Goal: Entertainment & Leisure: Consume media (video, audio)

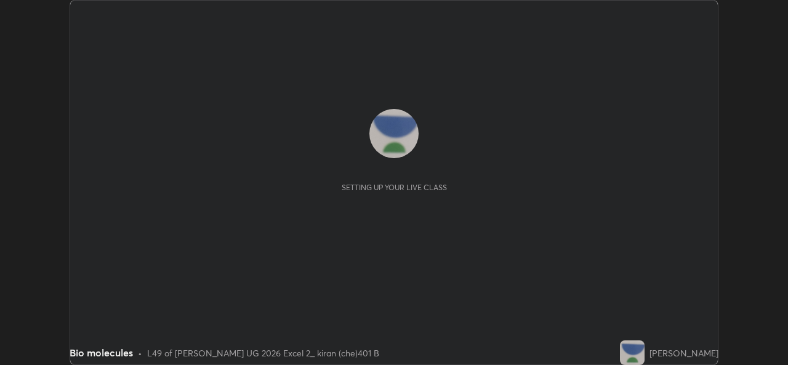
scroll to position [365, 787]
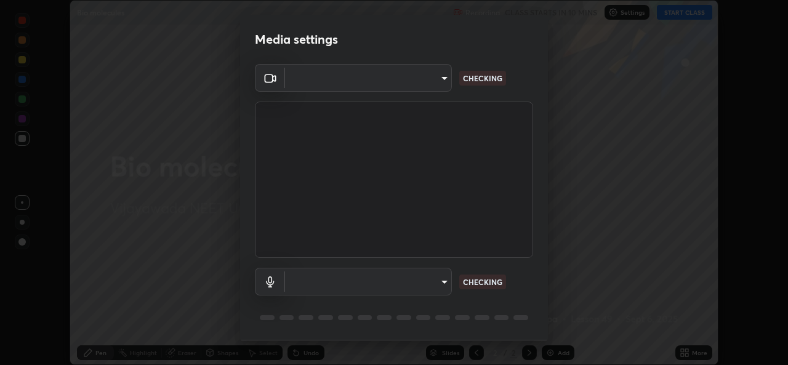
type input "3a992d1da3209f10b5da796cf46cb8db787427b461a3fd2b7253857f6e40e0ec"
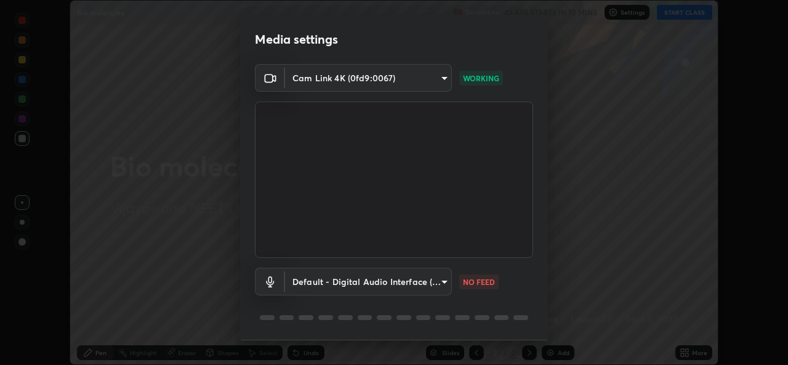
scroll to position [39, 0]
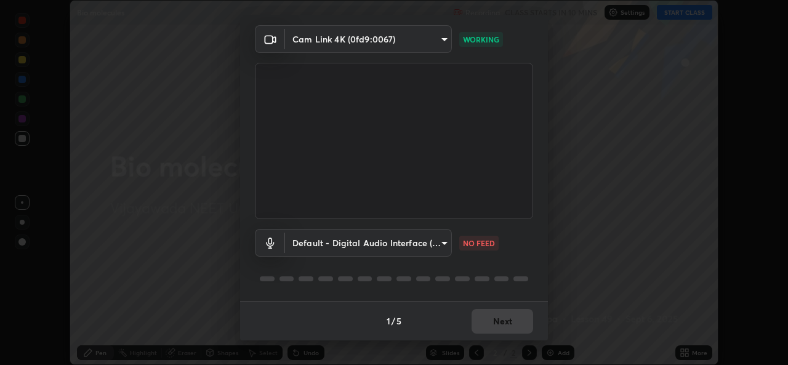
click at [441, 241] on body "Erase all Bio molecules Recording CLASS STARTS IN 10 MINS Settings START CLASS …" at bounding box center [394, 182] width 788 height 365
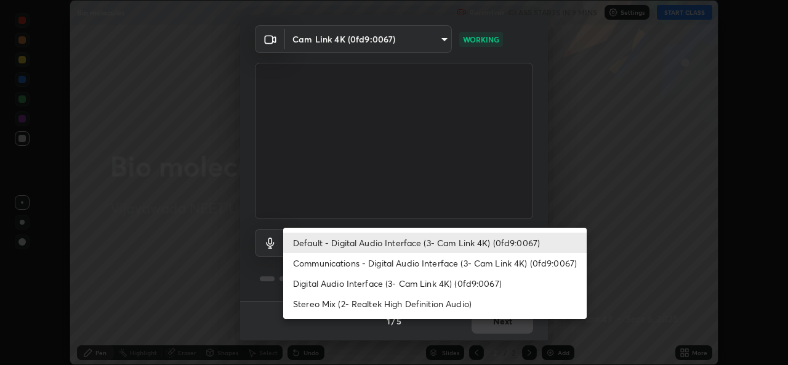
click at [379, 264] on li "Communications - Digital Audio Interface (3- Cam Link 4K) (0fd9:0067)" at bounding box center [434, 263] width 303 height 20
type input "communications"
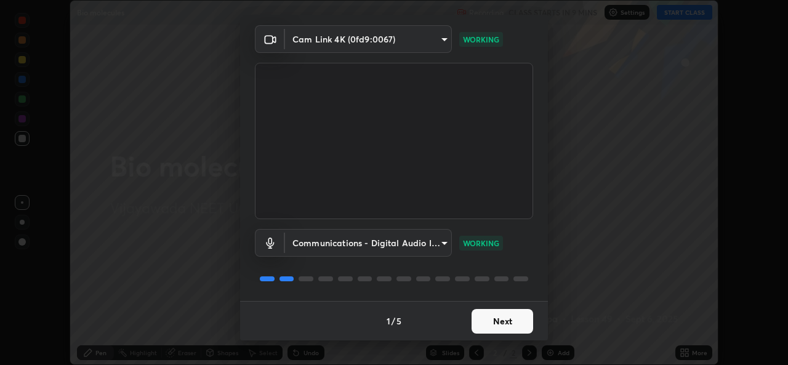
click at [505, 321] on button "Next" at bounding box center [503, 321] width 62 height 25
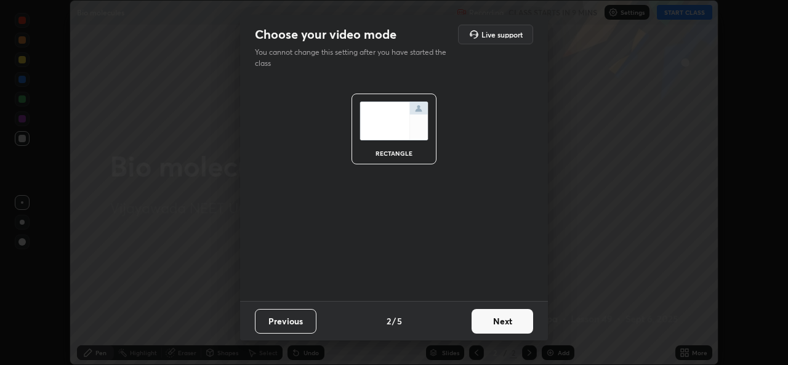
scroll to position [0, 0]
click at [507, 323] on button "Next" at bounding box center [503, 321] width 62 height 25
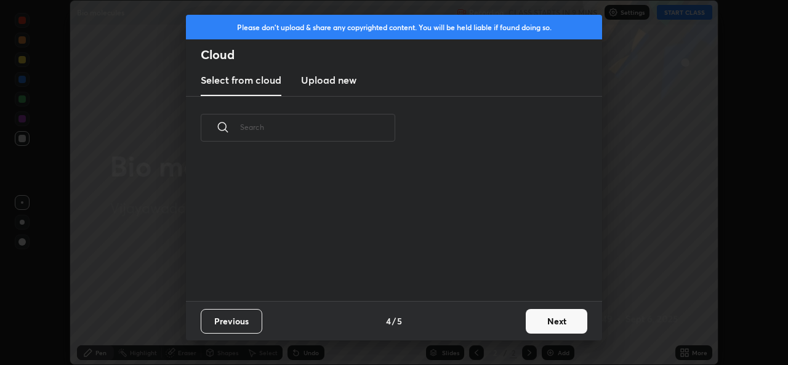
click at [552, 329] on button "Next" at bounding box center [557, 321] width 62 height 25
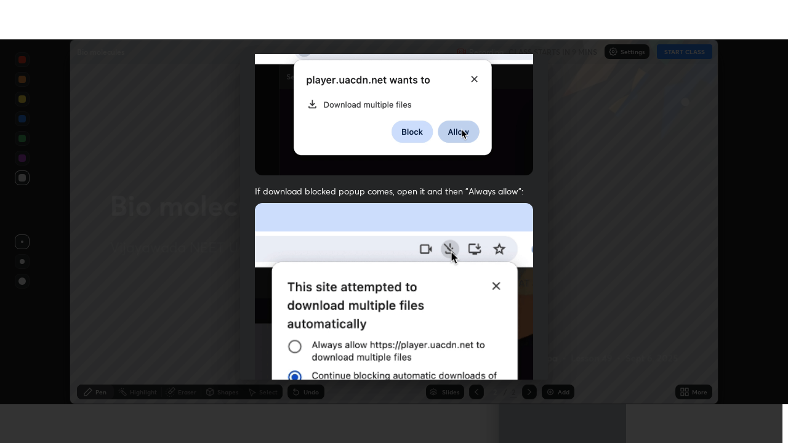
scroll to position [290, 0]
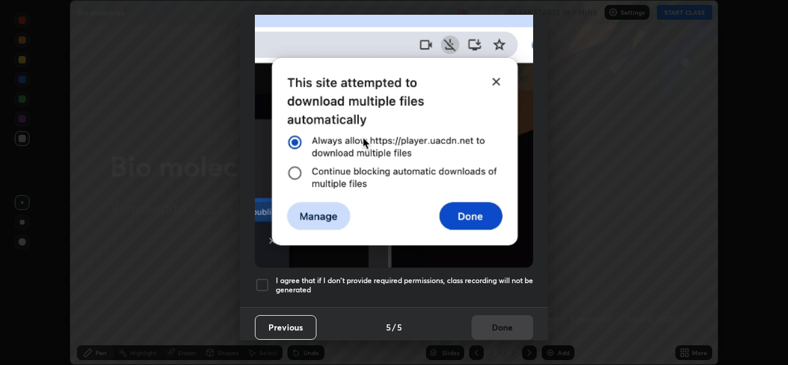
click at [262, 281] on div at bounding box center [262, 285] width 15 height 15
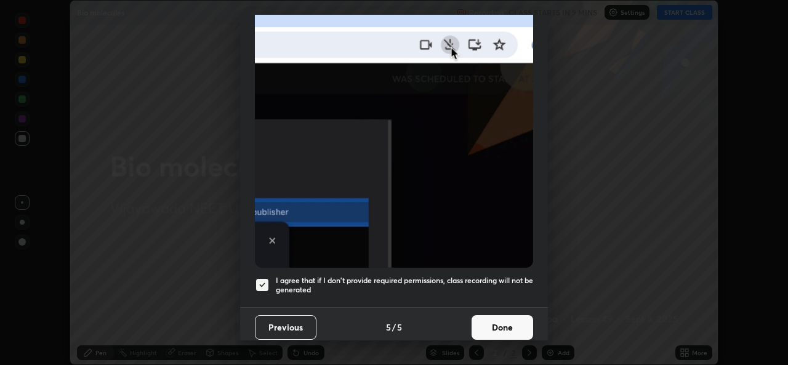
click at [508, 323] on button "Done" at bounding box center [503, 327] width 62 height 25
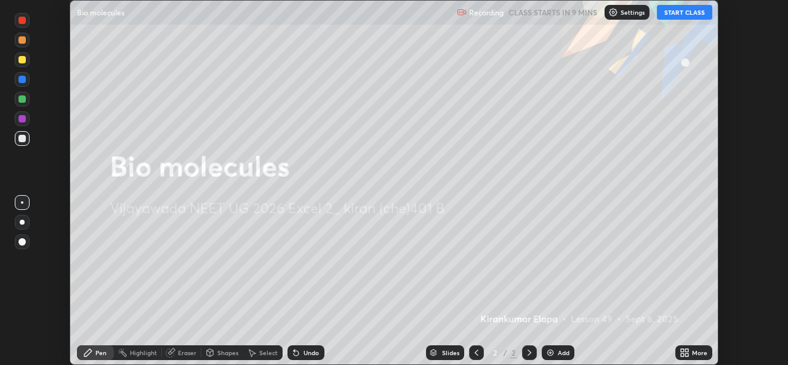
click at [678, 17] on button "START CLASS" at bounding box center [684, 12] width 55 height 15
click at [684, 352] on icon at bounding box center [682, 350] width 3 height 3
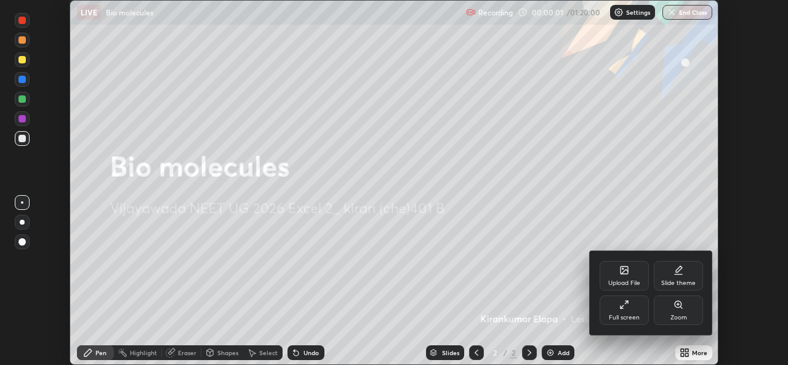
click at [635, 315] on div "Full screen" at bounding box center [624, 318] width 31 height 6
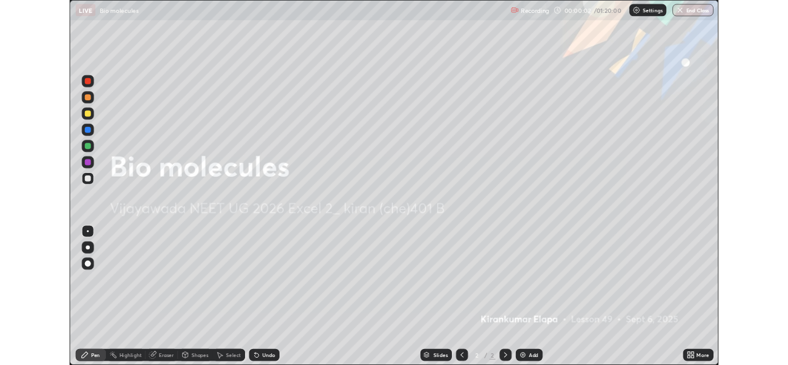
scroll to position [443, 788]
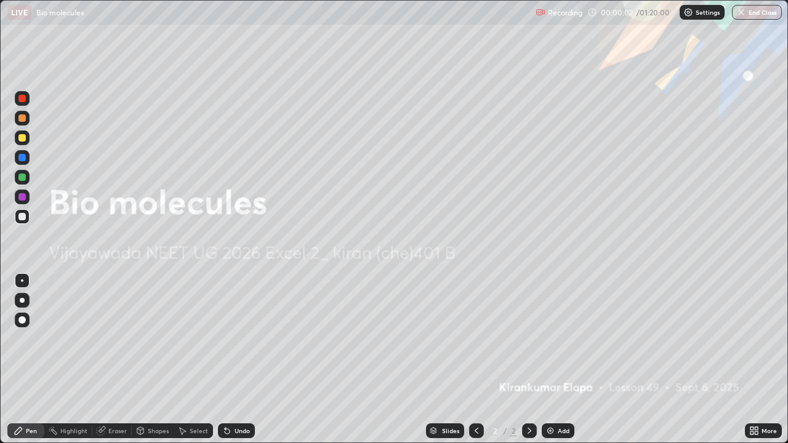
click at [561, 364] on div "Add" at bounding box center [564, 431] width 12 height 6
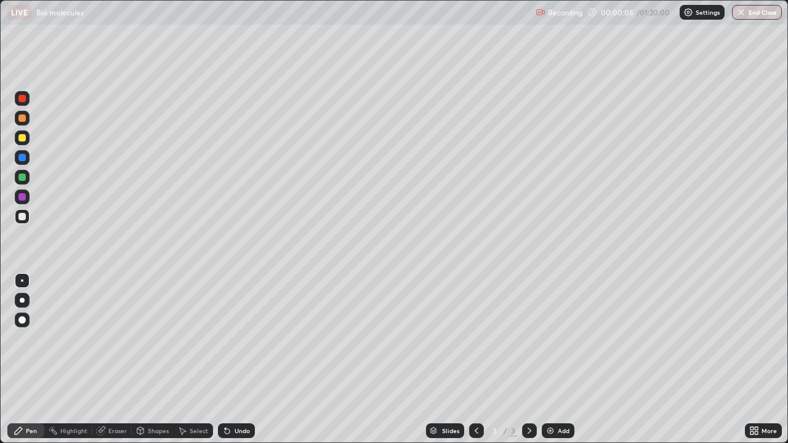
click at [470, 364] on div at bounding box center [476, 431] width 15 height 15
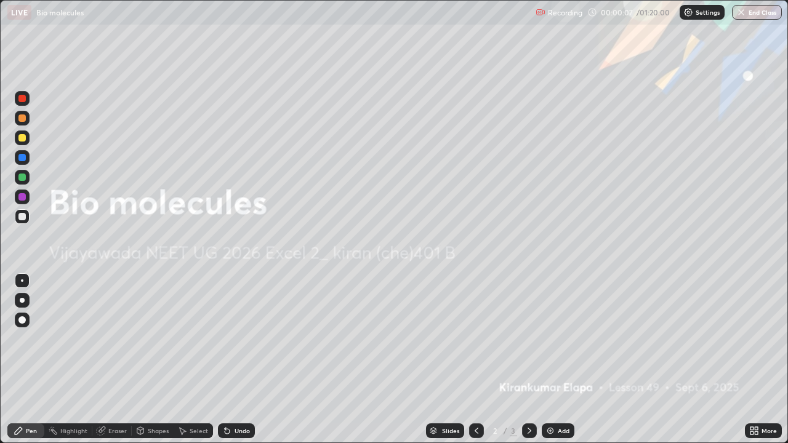
click at [22, 142] on div at bounding box center [22, 138] width 15 height 15
click at [27, 301] on div at bounding box center [22, 300] width 15 height 15
click at [528, 364] on icon at bounding box center [530, 431] width 4 height 6
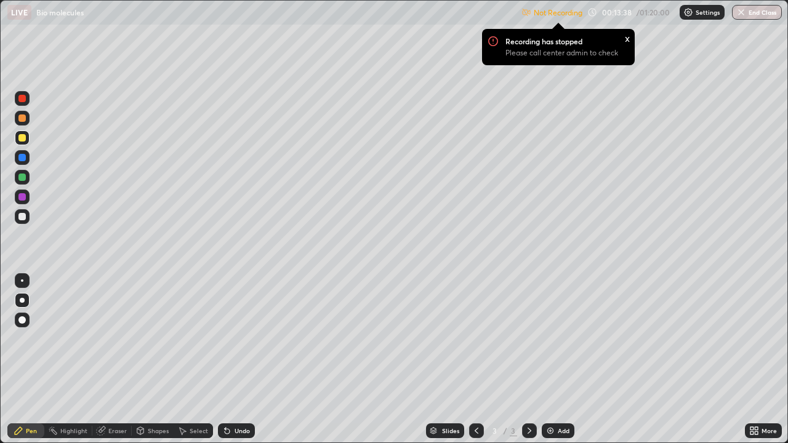
click at [755, 364] on icon at bounding box center [756, 433] width 3 height 3
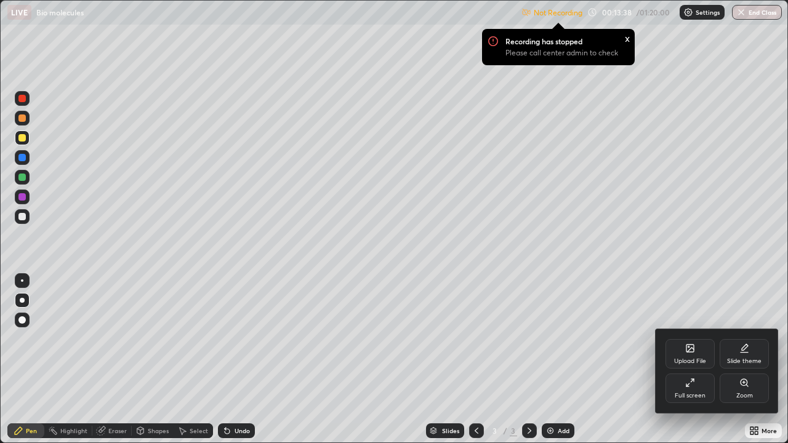
click at [692, 364] on div "Full screen" at bounding box center [689, 389] width 49 height 30
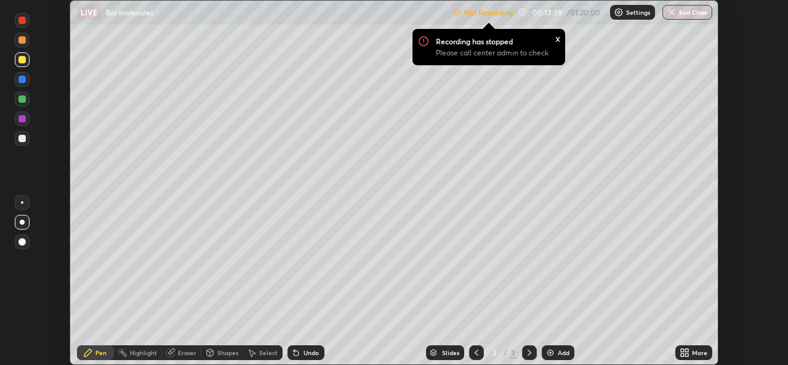
scroll to position [61194, 60771]
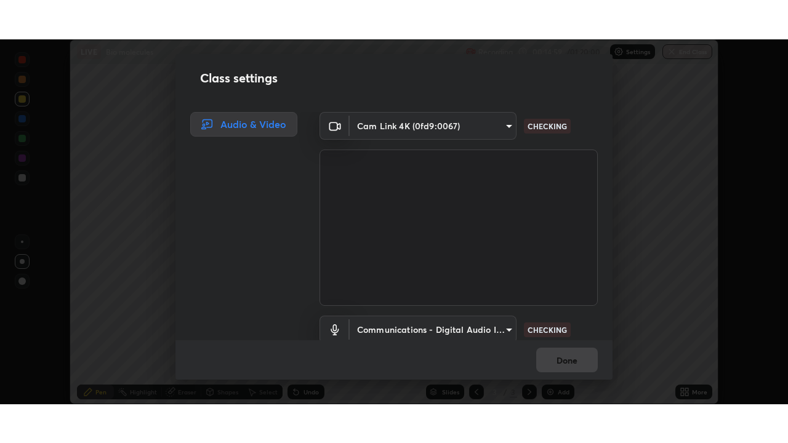
scroll to position [51, 0]
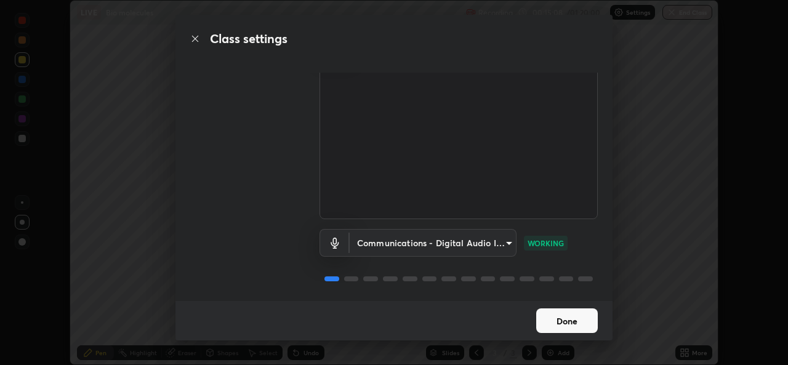
click at [571, 321] on button "Done" at bounding box center [567, 320] width 62 height 25
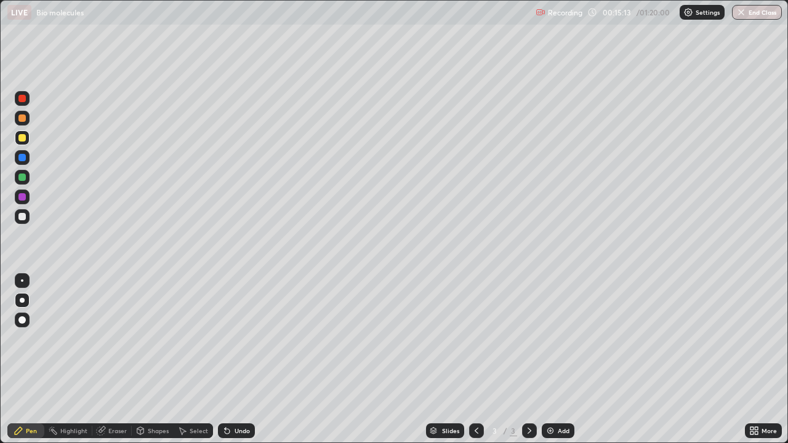
scroll to position [443, 788]
click at [22, 119] on div at bounding box center [21, 118] width 7 height 7
click at [22, 217] on div at bounding box center [21, 216] width 7 height 7
click at [555, 364] on div "Add" at bounding box center [558, 431] width 33 height 15
click at [22, 139] on div at bounding box center [21, 137] width 7 height 7
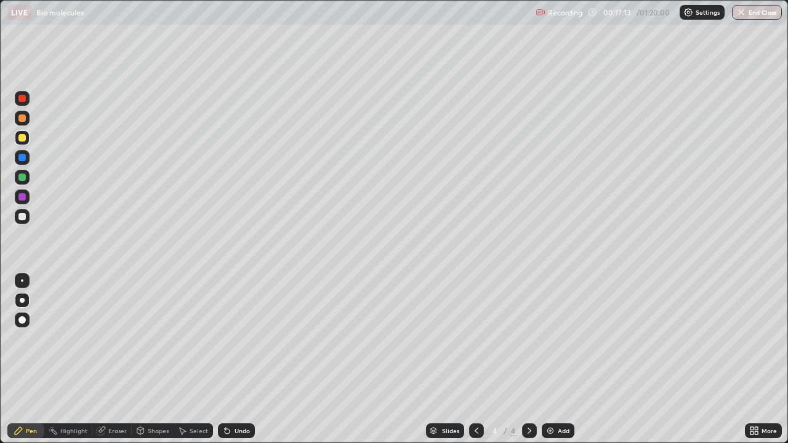
click at [25, 219] on div at bounding box center [21, 216] width 7 height 7
click at [24, 179] on div at bounding box center [21, 177] width 7 height 7
click at [23, 140] on div at bounding box center [21, 137] width 7 height 7
click at [21, 119] on div at bounding box center [21, 118] width 7 height 7
click at [560, 364] on div "Add" at bounding box center [564, 431] width 12 height 6
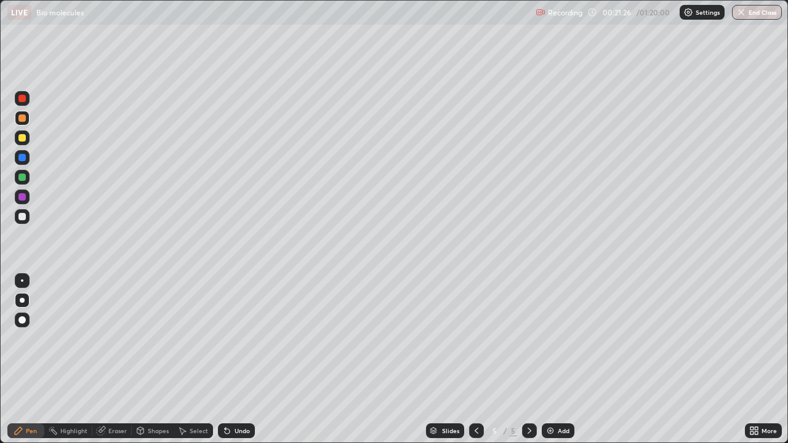
click at [235, 364] on div "Undo" at bounding box center [242, 431] width 15 height 6
click at [237, 364] on div "Undo" at bounding box center [236, 431] width 37 height 15
click at [238, 364] on div "Undo" at bounding box center [242, 431] width 15 height 6
click at [26, 216] on div at bounding box center [22, 216] width 15 height 15
click at [23, 176] on div at bounding box center [21, 177] width 7 height 7
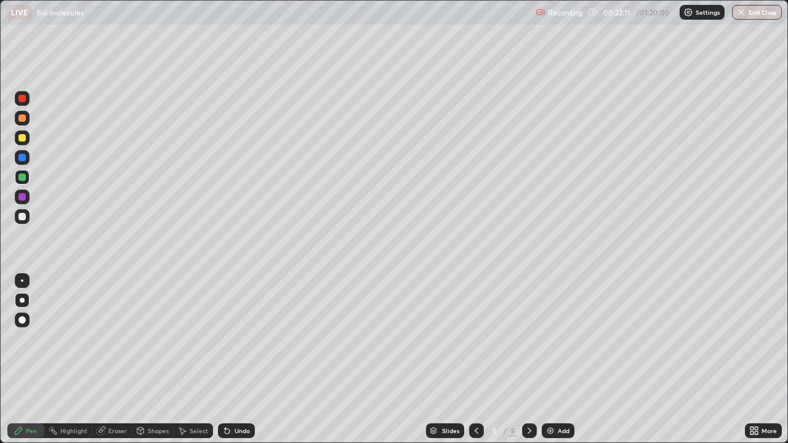
click at [22, 139] on div at bounding box center [21, 137] width 7 height 7
click at [25, 117] on div at bounding box center [21, 118] width 7 height 7
click at [27, 218] on div at bounding box center [22, 216] width 15 height 15
click at [21, 201] on div at bounding box center [22, 197] width 15 height 15
click at [20, 177] on div at bounding box center [21, 177] width 7 height 7
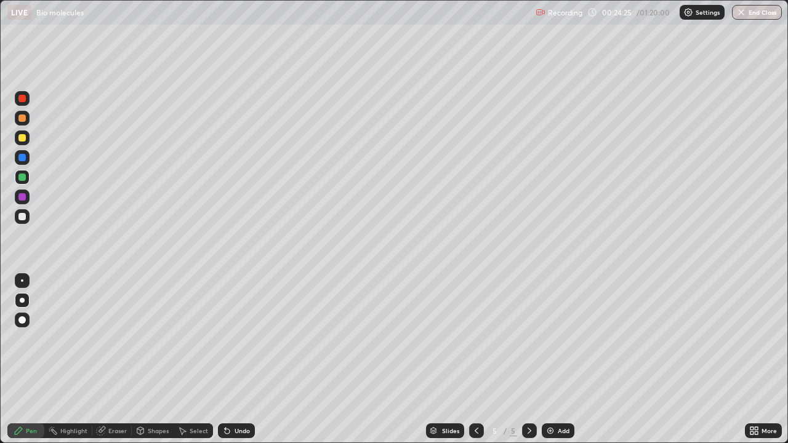
click at [243, 364] on div "Undo" at bounding box center [242, 431] width 15 height 6
click at [238, 364] on div "Undo" at bounding box center [242, 431] width 15 height 6
click at [555, 364] on div "Add" at bounding box center [558, 431] width 33 height 15
click at [23, 120] on div at bounding box center [21, 118] width 7 height 7
click at [18, 219] on div at bounding box center [22, 216] width 15 height 15
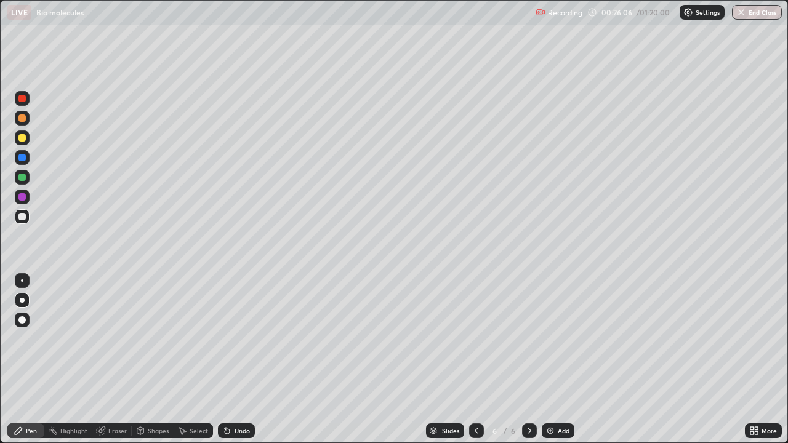
click at [23, 178] on div at bounding box center [21, 177] width 7 height 7
click at [19, 156] on div at bounding box center [21, 157] width 7 height 7
click at [22, 119] on div at bounding box center [21, 118] width 7 height 7
click at [20, 140] on div at bounding box center [21, 137] width 7 height 7
click at [549, 364] on img at bounding box center [550, 431] width 10 height 10
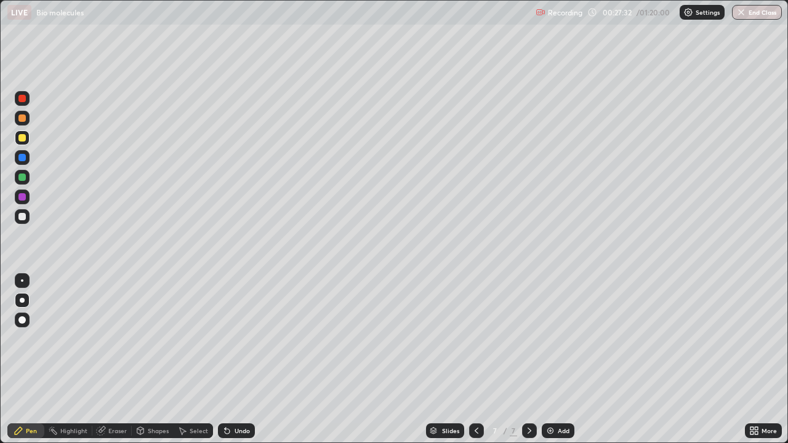
click at [23, 138] on div at bounding box center [21, 137] width 7 height 7
click at [22, 220] on div at bounding box center [21, 216] width 7 height 7
click at [23, 177] on div at bounding box center [21, 177] width 7 height 7
click at [560, 364] on div "Add" at bounding box center [564, 431] width 12 height 6
click at [25, 138] on div at bounding box center [21, 137] width 7 height 7
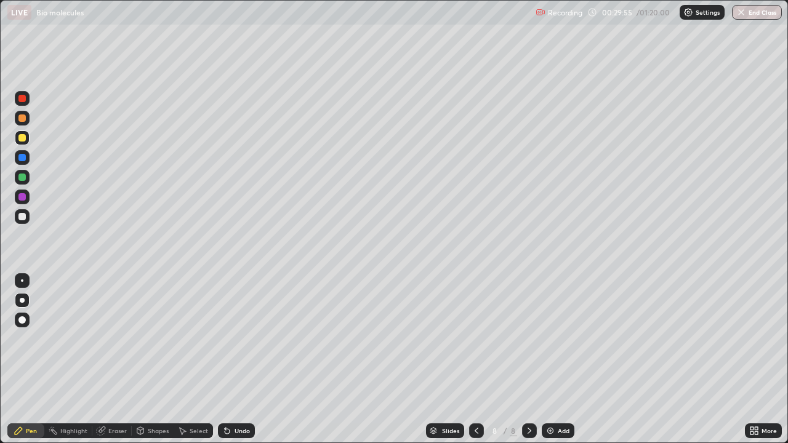
click at [25, 219] on div at bounding box center [21, 216] width 7 height 7
click at [23, 177] on div at bounding box center [21, 177] width 7 height 7
click at [25, 160] on div at bounding box center [21, 157] width 7 height 7
click at [28, 219] on div at bounding box center [22, 216] width 15 height 15
click at [481, 364] on div at bounding box center [476, 431] width 15 height 15
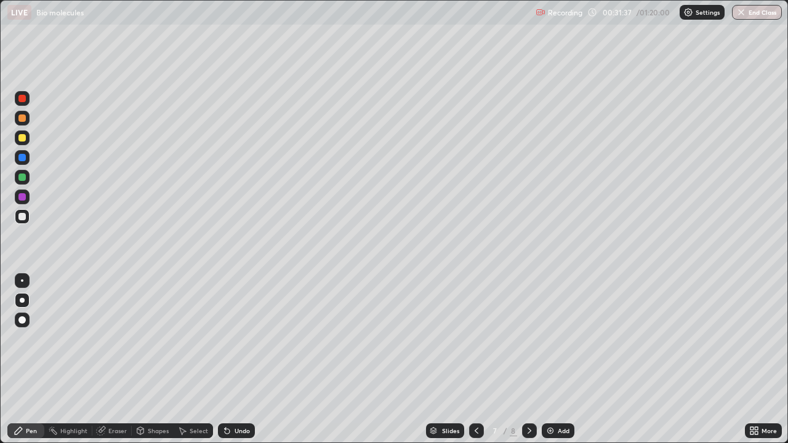
click at [475, 364] on icon at bounding box center [477, 431] width 10 height 10
click at [480, 364] on div at bounding box center [476, 431] width 15 height 15
click at [480, 364] on icon at bounding box center [477, 431] width 10 height 10
click at [473, 364] on icon at bounding box center [477, 431] width 10 height 10
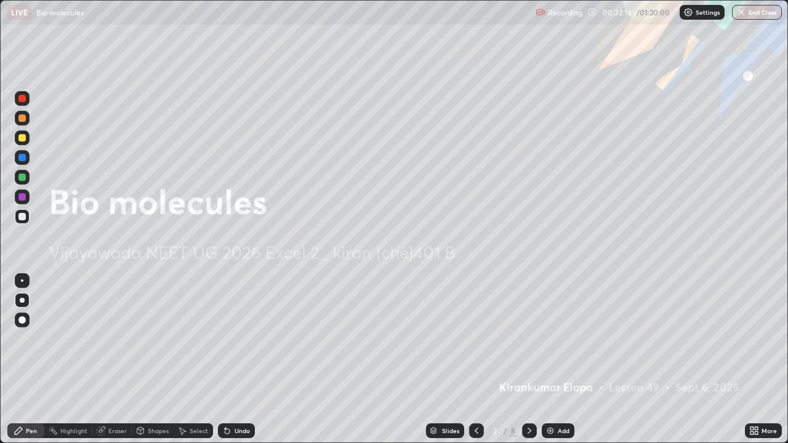
click at [528, 364] on icon at bounding box center [529, 431] width 10 height 10
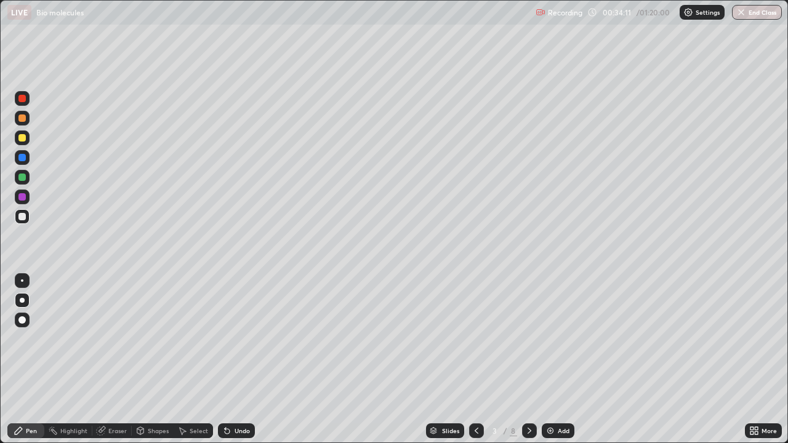
click at [527, 364] on icon at bounding box center [529, 431] width 10 height 10
click at [528, 364] on icon at bounding box center [529, 431] width 10 height 10
click at [27, 140] on div at bounding box center [22, 138] width 15 height 15
click at [531, 364] on div at bounding box center [529, 431] width 15 height 15
click at [528, 364] on icon at bounding box center [529, 431] width 10 height 10
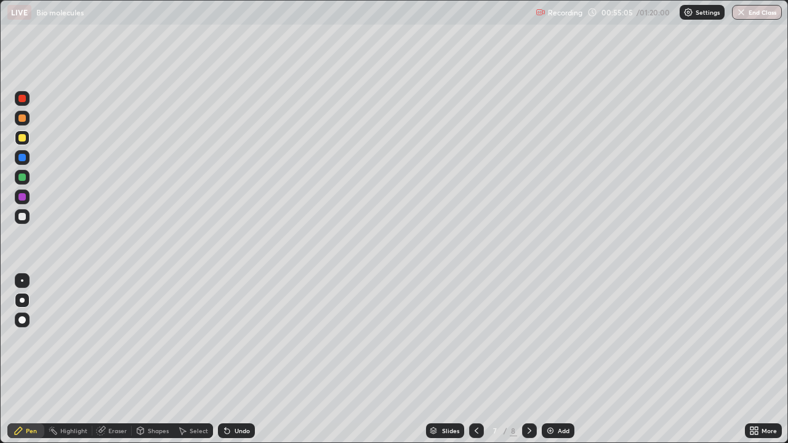
click at [534, 364] on div at bounding box center [529, 431] width 15 height 15
click at [566, 364] on div "Add" at bounding box center [564, 431] width 12 height 6
click at [26, 219] on div at bounding box center [22, 216] width 15 height 15
click at [25, 199] on div at bounding box center [21, 196] width 7 height 7
click at [23, 179] on div at bounding box center [21, 177] width 7 height 7
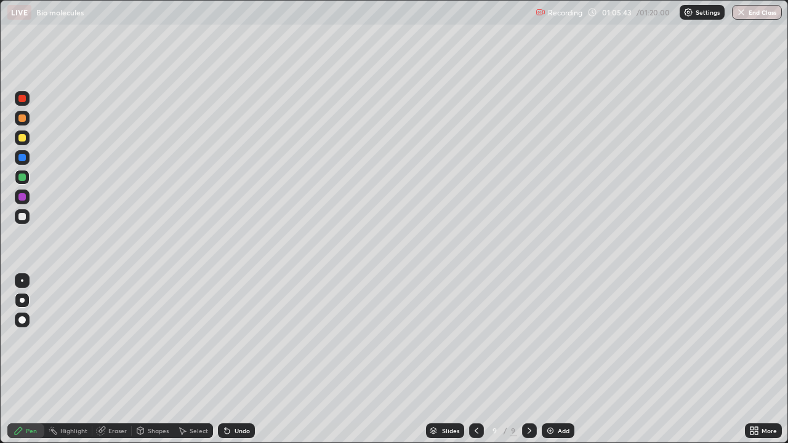
click at [719, 364] on div "Slides 9 / 9 Add" at bounding box center [500, 431] width 490 height 25
click at [722, 364] on div "Slides 9 / 9 Add" at bounding box center [500, 431] width 490 height 25
click at [728, 364] on div "Slides 9 / 9 Add" at bounding box center [500, 431] width 490 height 25
click at [558, 364] on div "Add" at bounding box center [558, 431] width 33 height 15
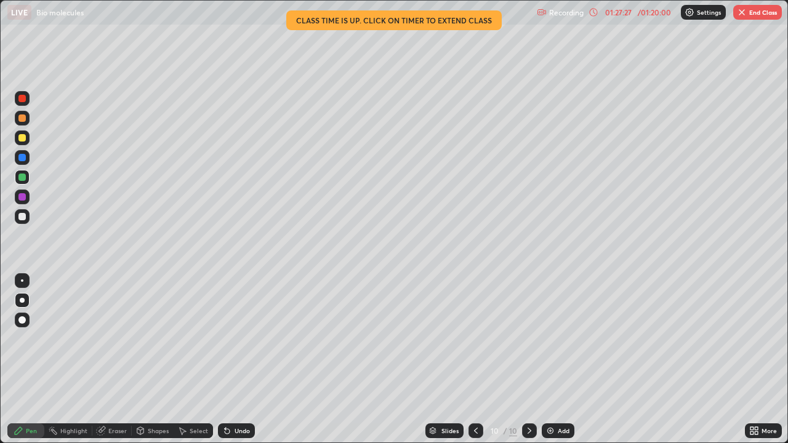
click at [753, 18] on button "End Class" at bounding box center [757, 12] width 49 height 15
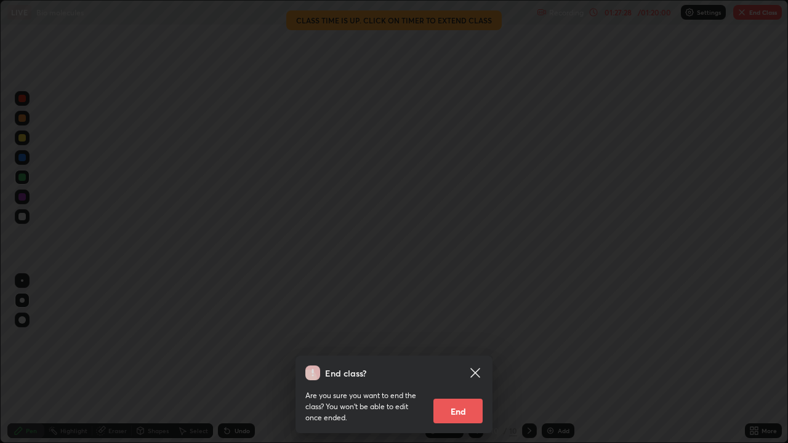
click at [467, 364] on button "End" at bounding box center [457, 411] width 49 height 25
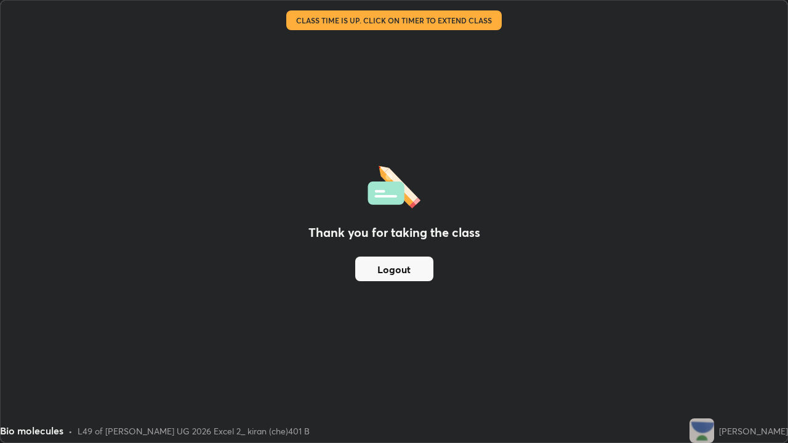
click at [416, 276] on button "Logout" at bounding box center [394, 269] width 78 height 25
